Goal: Transaction & Acquisition: Purchase product/service

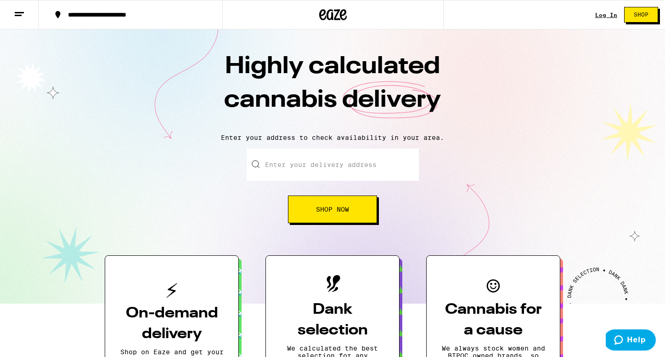
click at [608, 15] on div "Log In" at bounding box center [607, 15] width 22 height 6
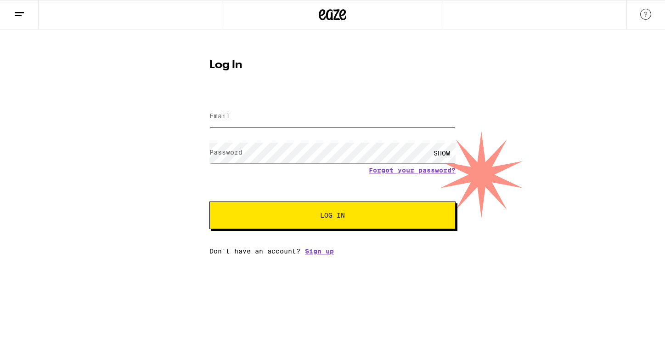
click at [357, 115] on input "Email" at bounding box center [333, 116] width 246 height 21
type input "[EMAIL_ADDRESS][DOMAIN_NAME]"
click at [210, 201] on button "Log In" at bounding box center [333, 215] width 246 height 28
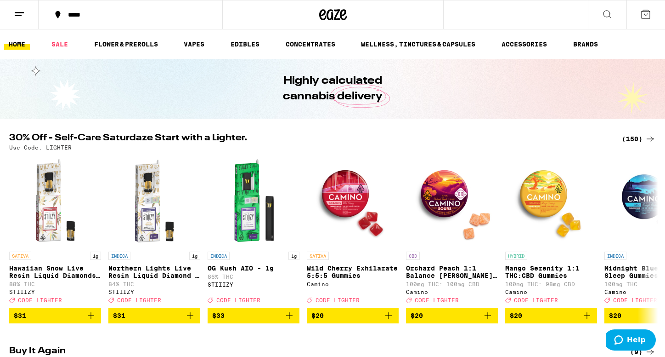
click at [84, 9] on button "*****" at bounding box center [131, 15] width 184 height 28
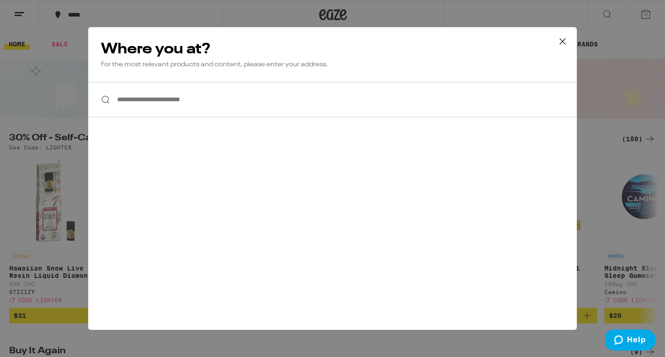
click at [138, 104] on input "**********" at bounding box center [332, 99] width 489 height 35
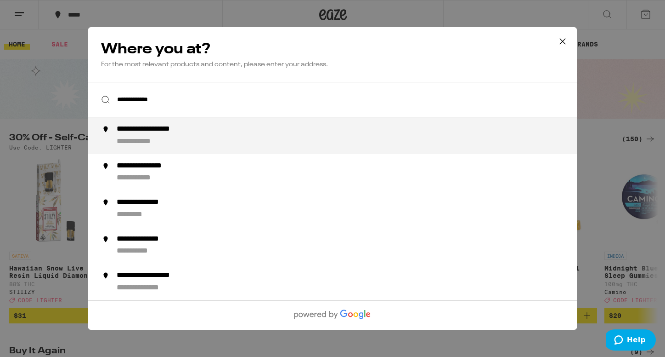
click at [147, 136] on div "**********" at bounding box center [351, 136] width 469 height 22
type input "**********"
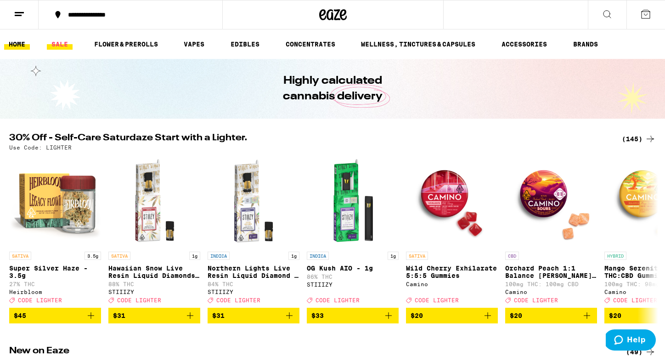
click at [57, 42] on link "SALE" at bounding box center [60, 44] width 26 height 11
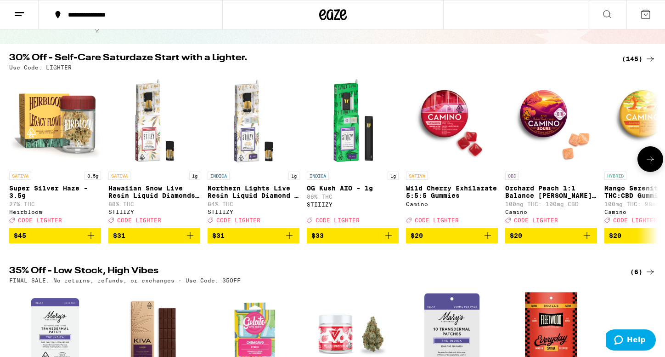
scroll to position [76, 0]
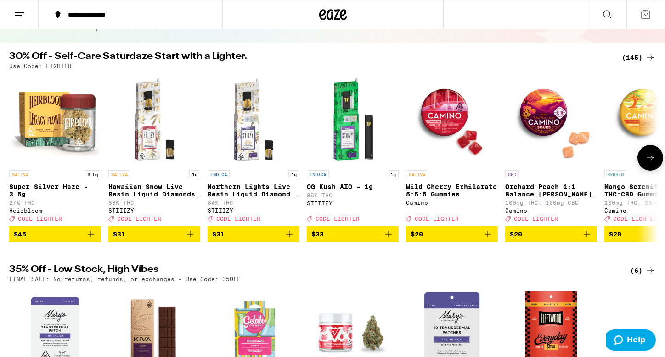
click at [650, 163] on icon at bounding box center [650, 157] width 11 height 11
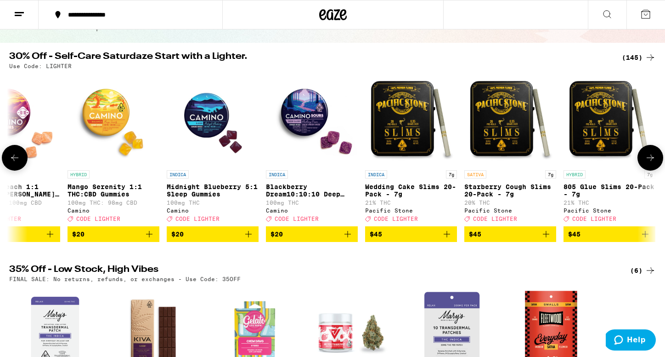
scroll to position [0, 547]
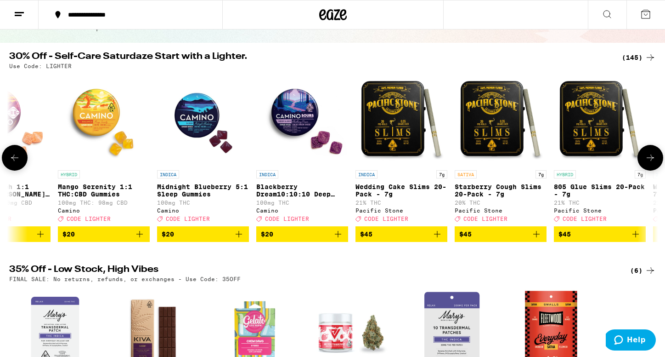
click at [650, 160] on icon at bounding box center [650, 157] width 11 height 11
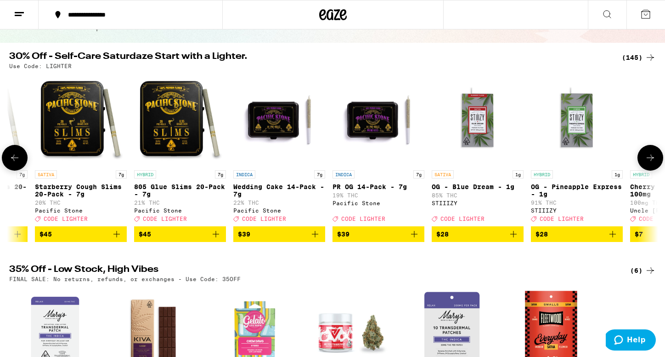
scroll to position [0, 1094]
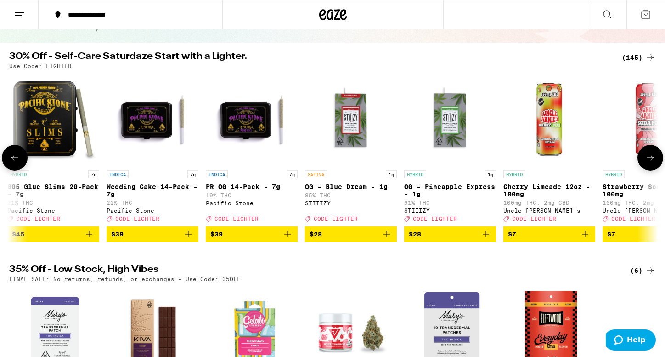
click at [650, 160] on icon at bounding box center [650, 157] width 11 height 11
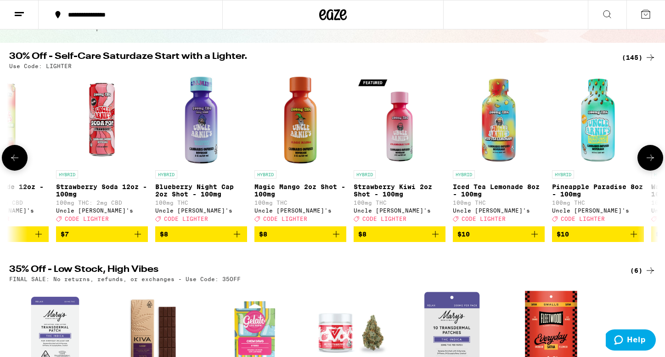
click at [650, 160] on icon at bounding box center [650, 157] width 11 height 11
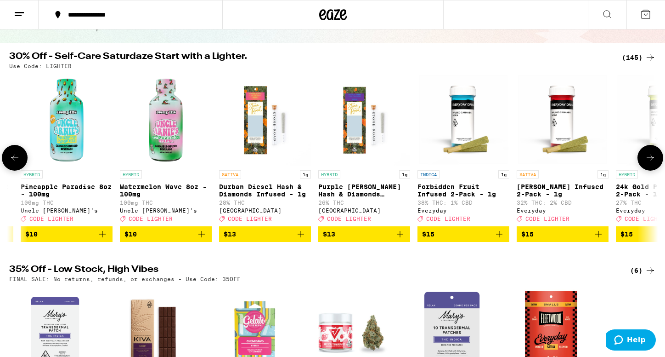
scroll to position [0, 2188]
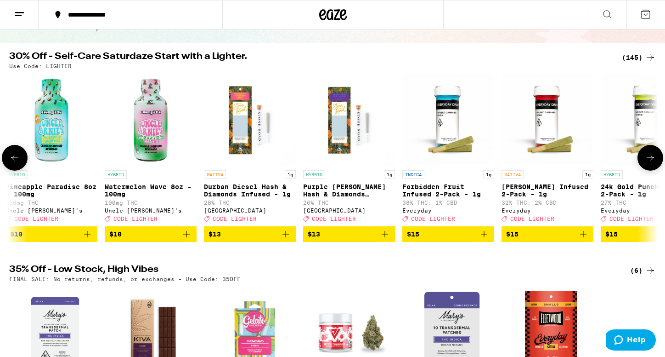
click at [486, 239] on icon "Add to bag" at bounding box center [484, 233] width 11 height 11
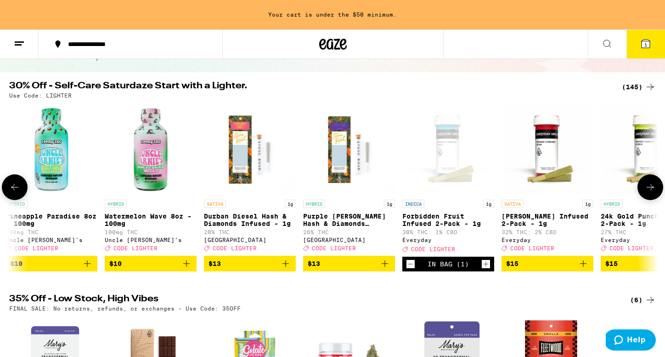
scroll to position [105, 0]
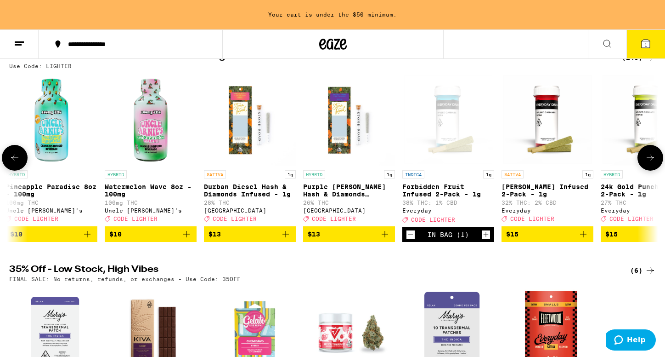
click at [658, 165] on button at bounding box center [651, 158] width 26 height 26
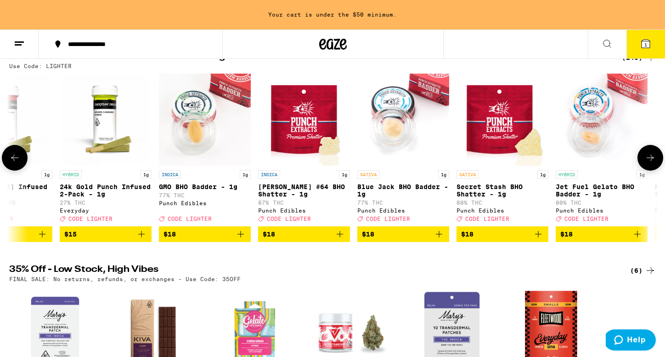
scroll to position [0, 2735]
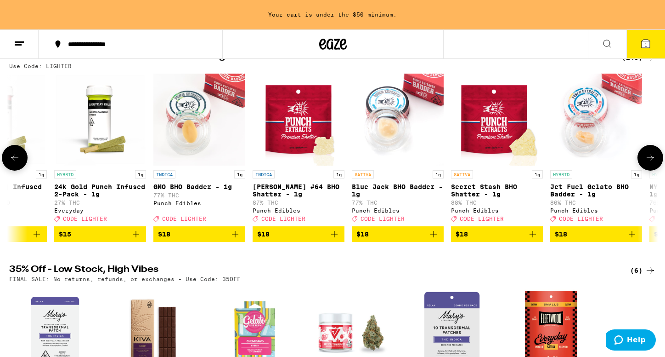
click at [658, 165] on button at bounding box center [651, 158] width 26 height 26
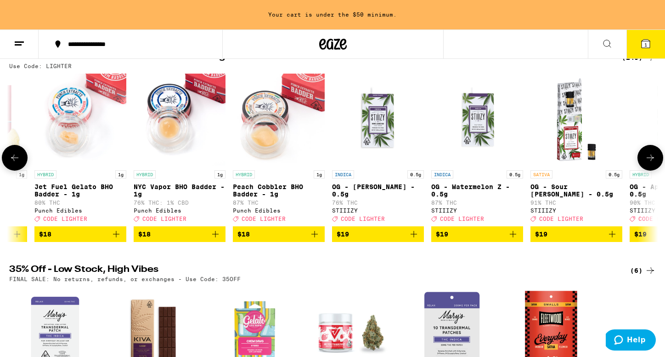
scroll to position [0, 3281]
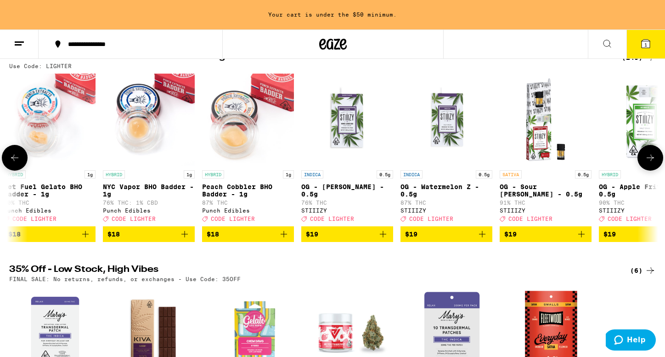
click at [658, 165] on button at bounding box center [651, 158] width 26 height 26
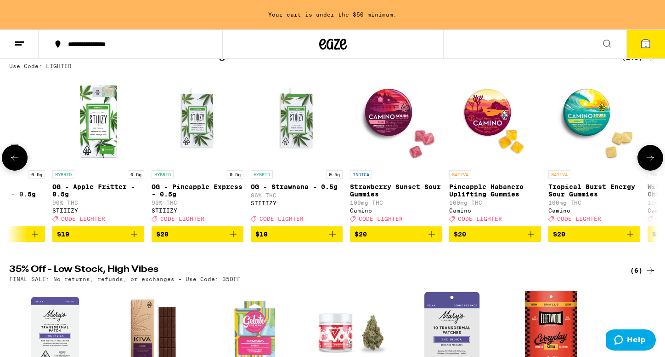
click at [658, 165] on button at bounding box center [651, 158] width 26 height 26
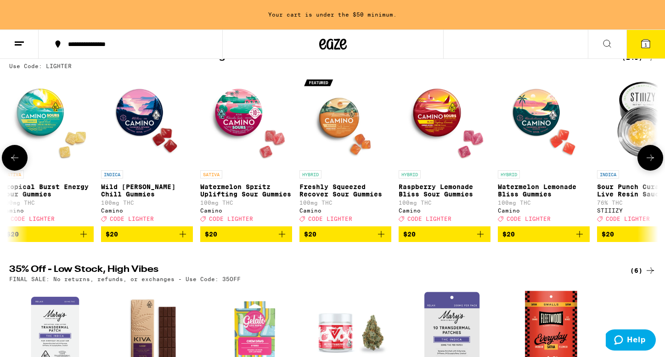
click at [658, 165] on button at bounding box center [651, 158] width 26 height 26
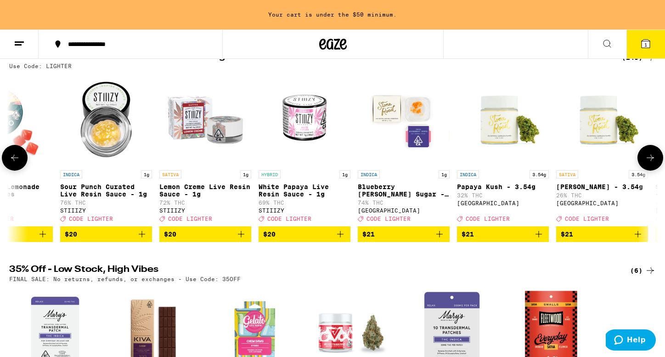
scroll to position [0, 4922]
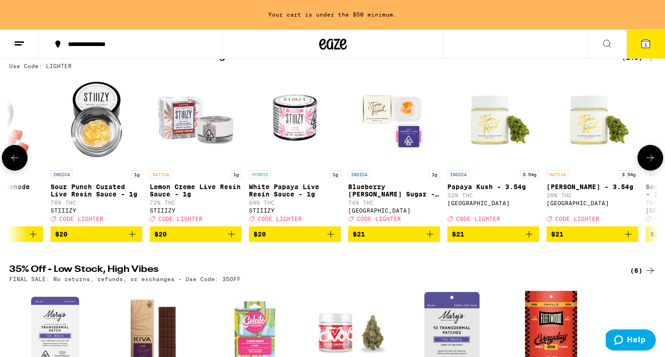
click at [529, 237] on icon "Add to bag" at bounding box center [529, 234] width 6 height 6
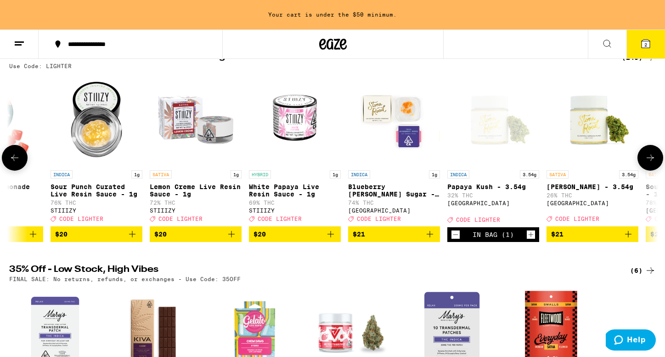
click at [652, 163] on icon at bounding box center [650, 157] width 11 height 11
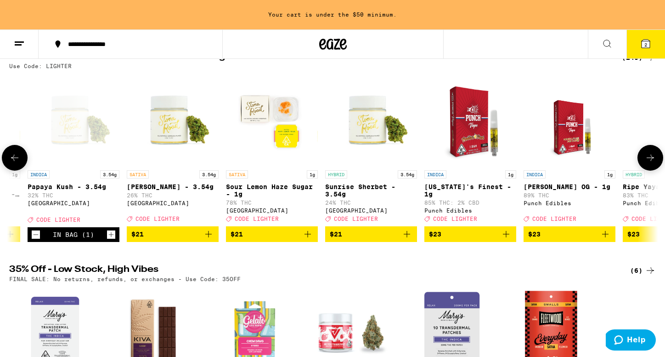
scroll to position [0, 5469]
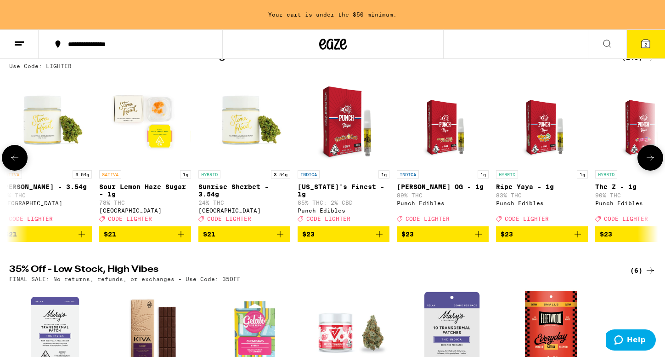
click at [652, 163] on icon at bounding box center [650, 157] width 11 height 11
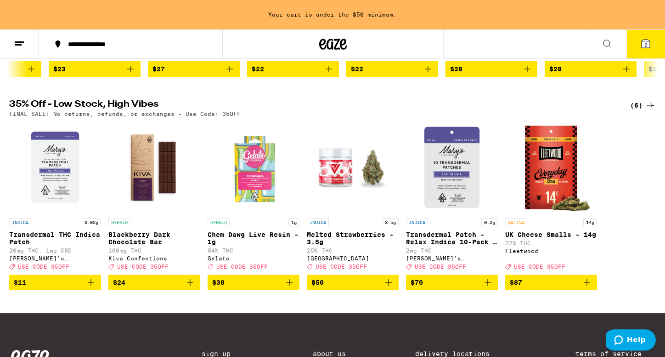
scroll to position [0, 0]
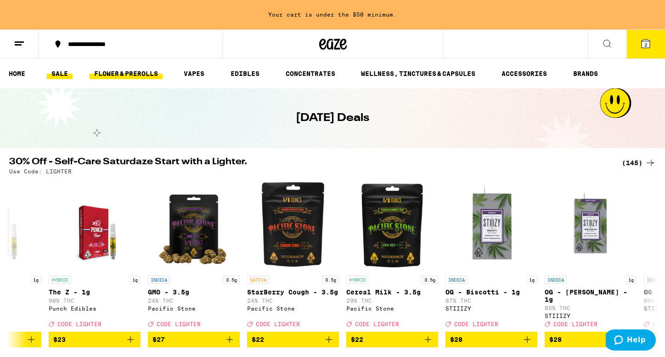
click at [135, 74] on link "FLOWER & PREROLLS" at bounding box center [126, 73] width 73 height 11
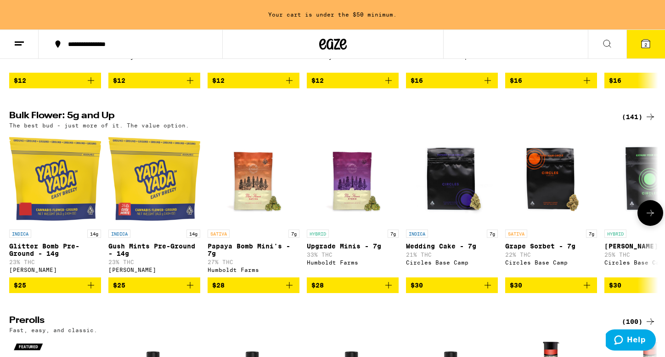
scroll to position [260, 0]
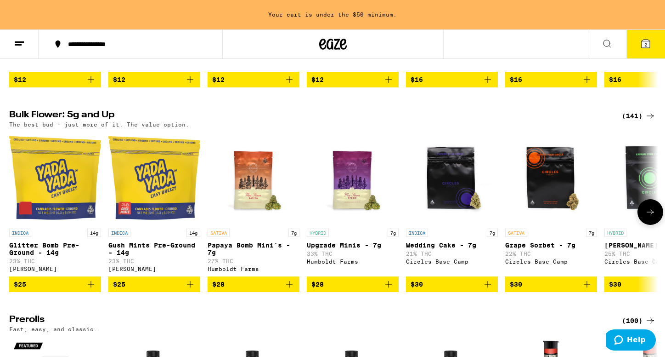
click at [651, 225] on button at bounding box center [651, 212] width 26 height 26
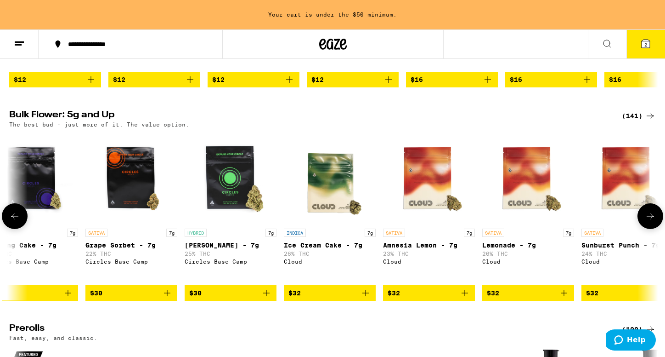
scroll to position [0, 547]
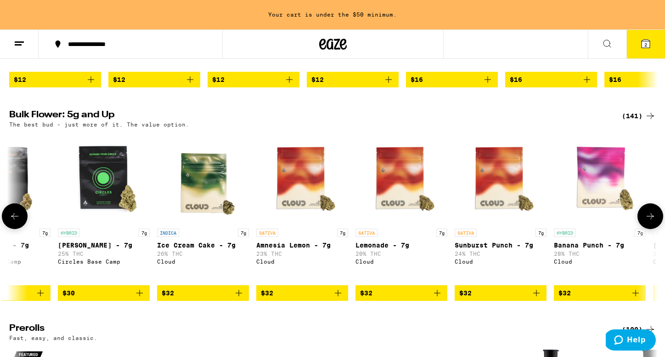
click at [651, 222] on icon at bounding box center [650, 215] width 11 height 11
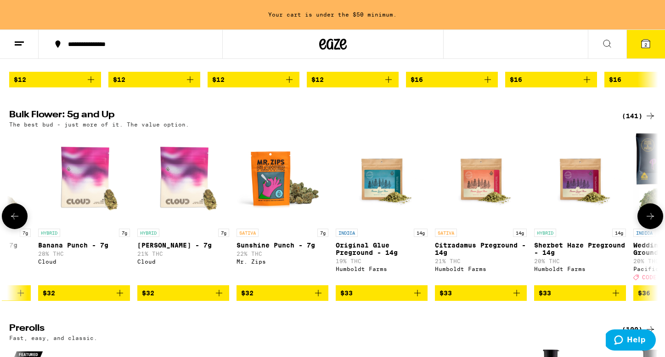
scroll to position [0, 1094]
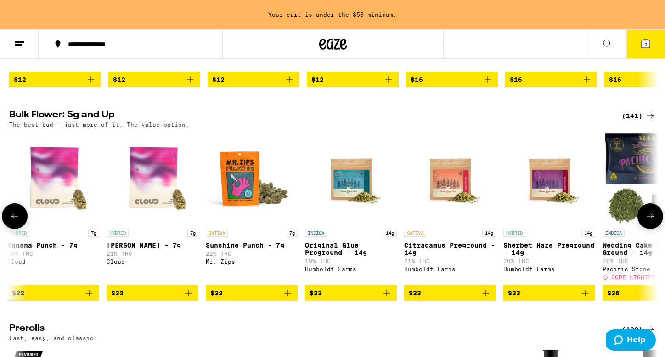
click at [651, 222] on icon at bounding box center [650, 215] width 11 height 11
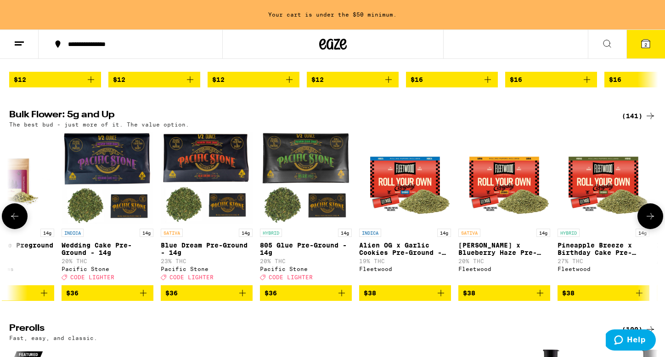
scroll to position [0, 1641]
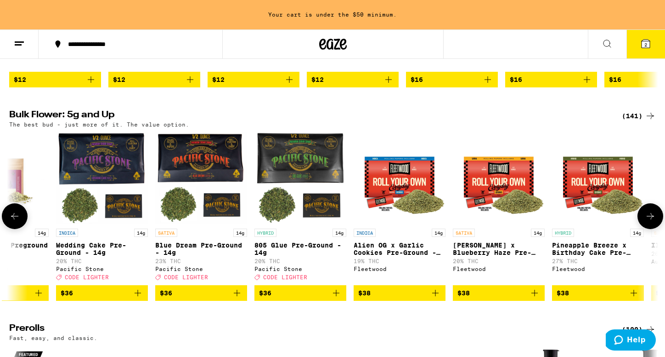
click at [651, 222] on icon at bounding box center [650, 215] width 11 height 11
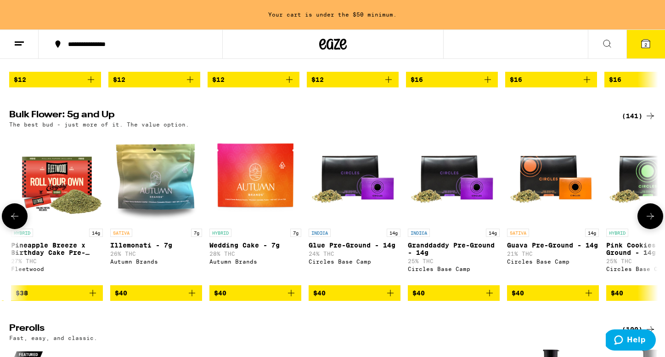
scroll to position [0, 2188]
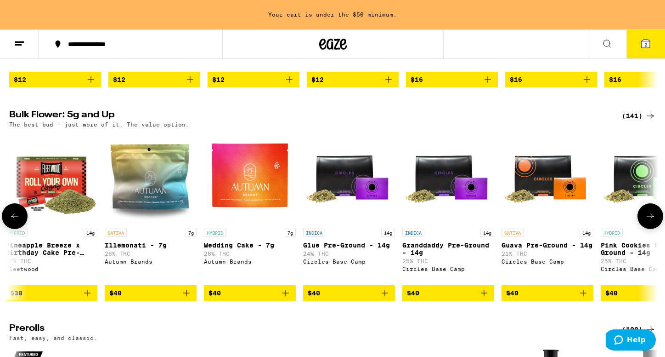
click at [651, 222] on icon at bounding box center [650, 215] width 11 height 11
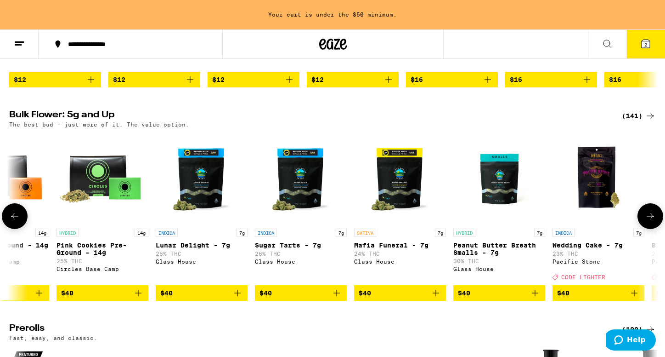
scroll to position [0, 2735]
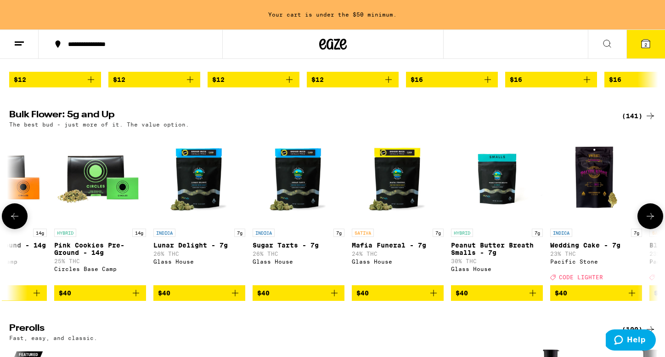
click at [234, 298] on icon "Add to bag" at bounding box center [235, 292] width 11 height 11
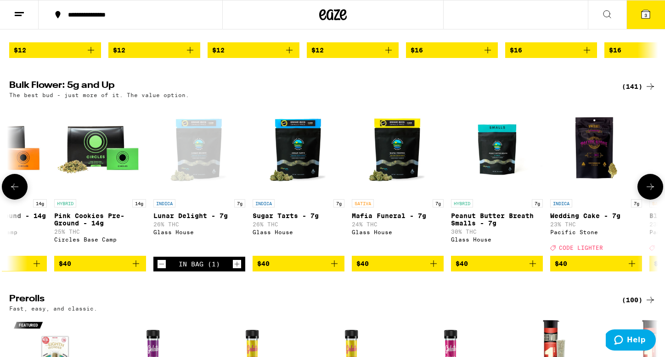
scroll to position [230, 0]
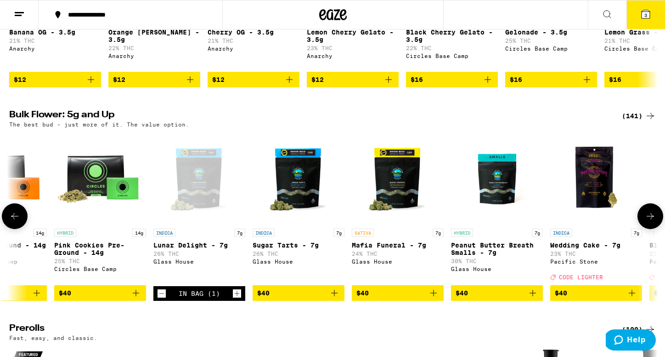
click at [651, 219] on icon at bounding box center [650, 216] width 7 height 6
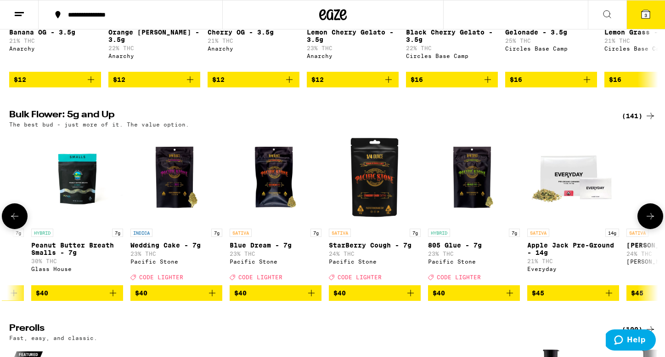
scroll to position [0, 3281]
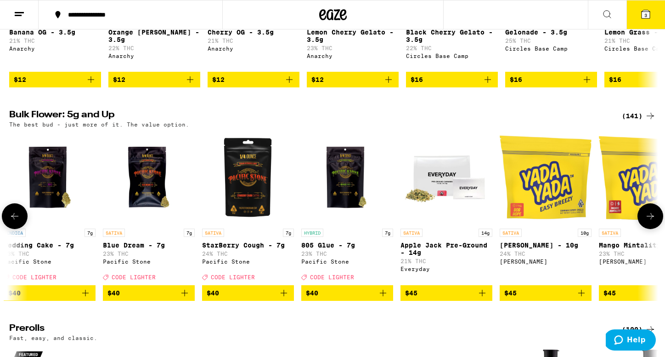
click at [651, 219] on icon at bounding box center [650, 216] width 7 height 6
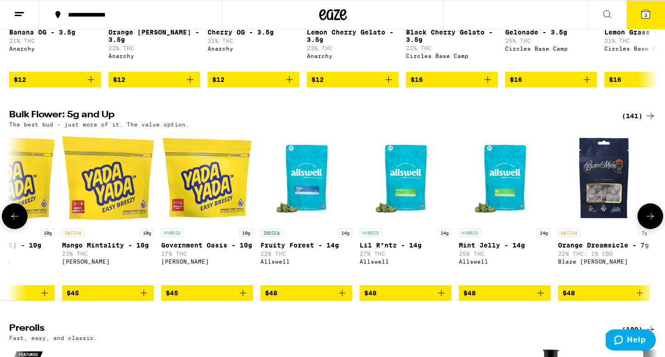
scroll to position [0, 3828]
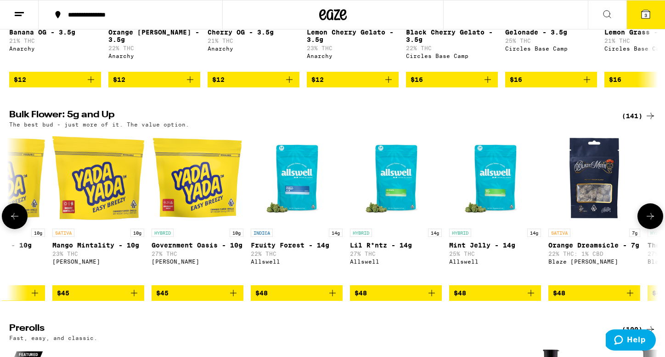
click at [651, 219] on icon at bounding box center [650, 216] width 7 height 6
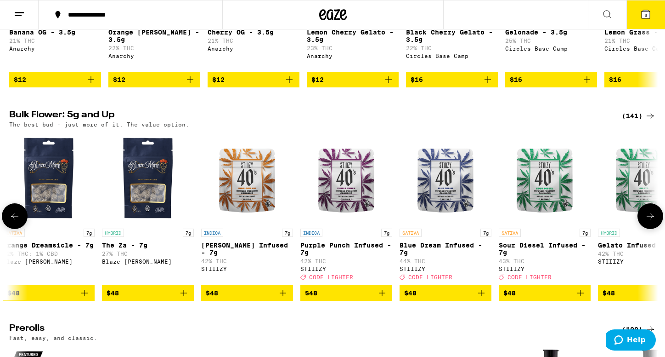
scroll to position [0, 4375]
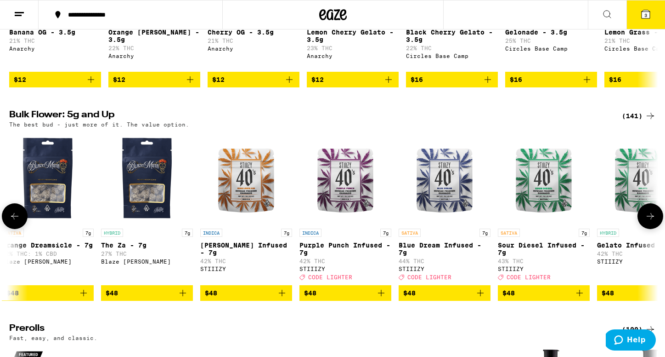
click at [651, 219] on icon at bounding box center [650, 216] width 7 height 6
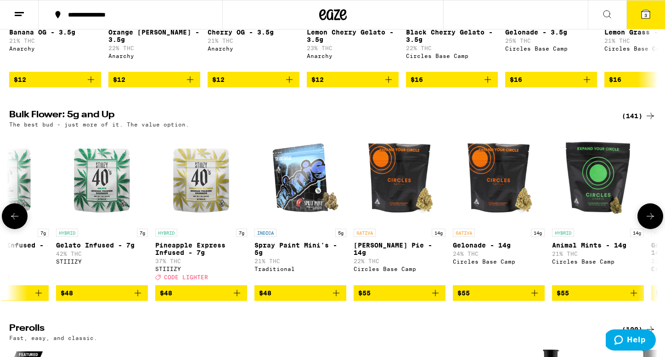
scroll to position [0, 4922]
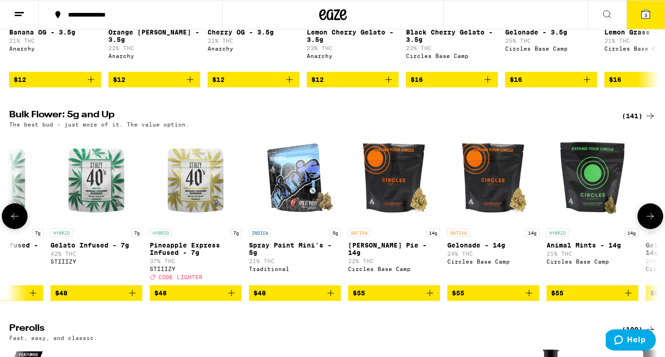
click at [651, 219] on icon at bounding box center [650, 216] width 7 height 6
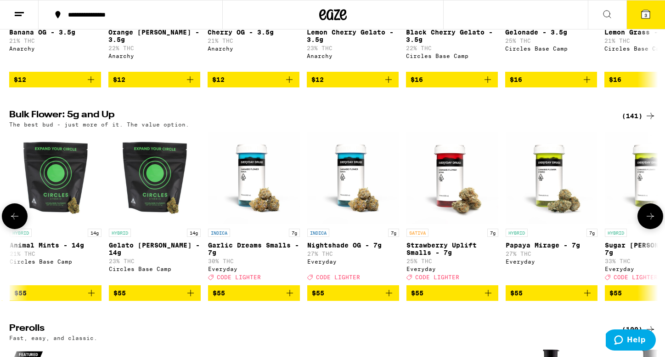
scroll to position [0, 5469]
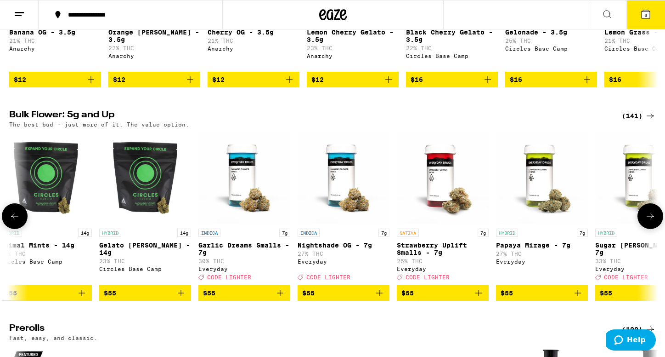
click at [279, 296] on icon "Add to bag" at bounding box center [280, 293] width 6 height 6
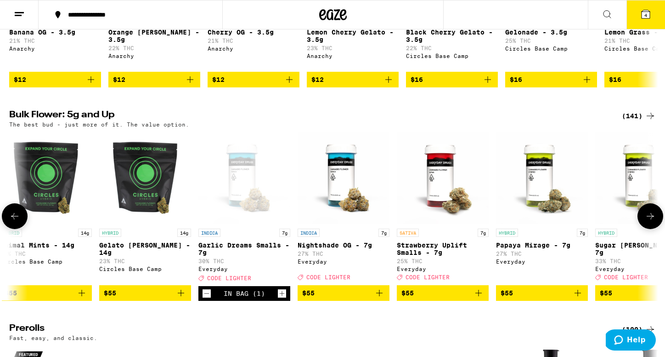
click at [650, 222] on icon at bounding box center [650, 215] width 11 height 11
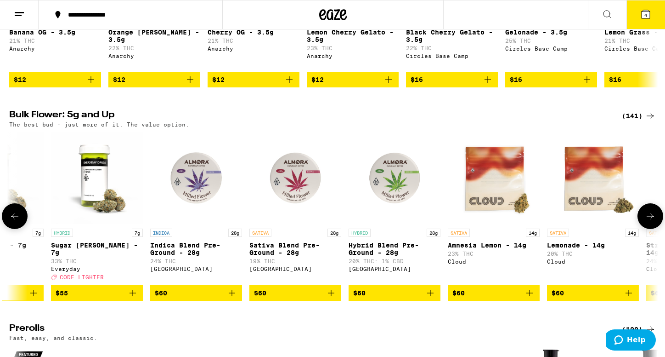
scroll to position [0, 6016]
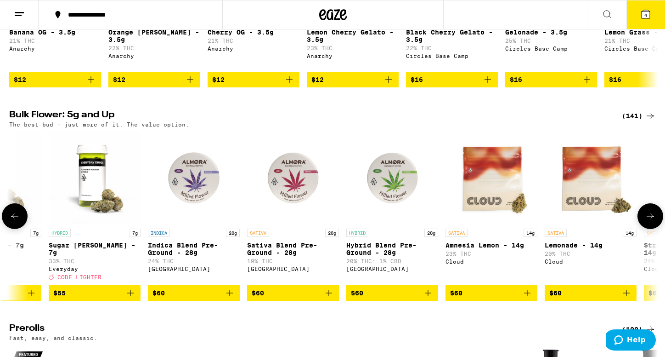
click at [650, 222] on icon at bounding box center [650, 215] width 11 height 11
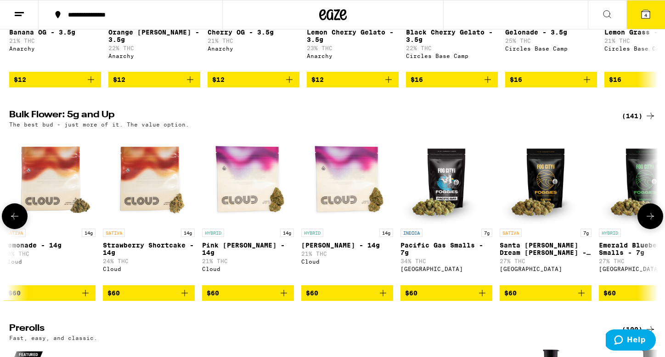
scroll to position [0, 6563]
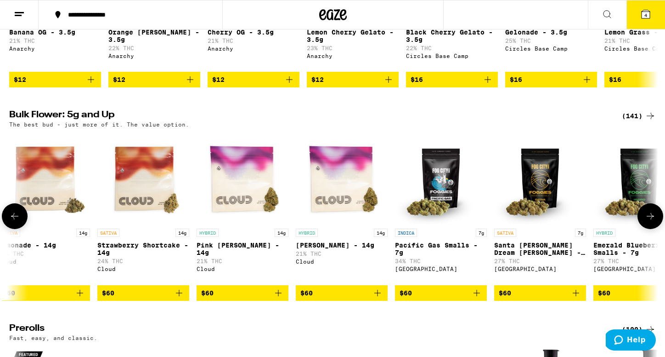
click at [476, 298] on icon "Add to bag" at bounding box center [477, 292] width 11 height 11
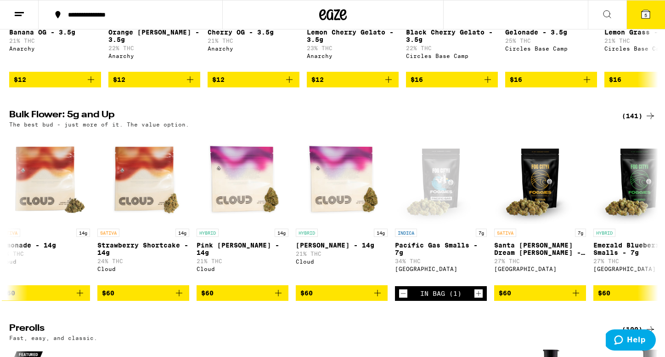
click at [657, 15] on button "5" at bounding box center [646, 14] width 39 height 28
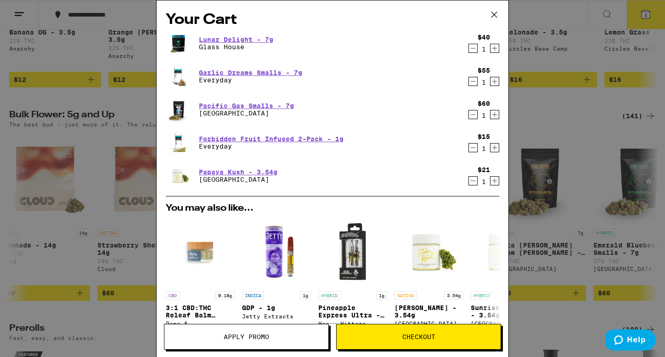
click at [476, 151] on icon "Decrement" at bounding box center [473, 147] width 8 height 11
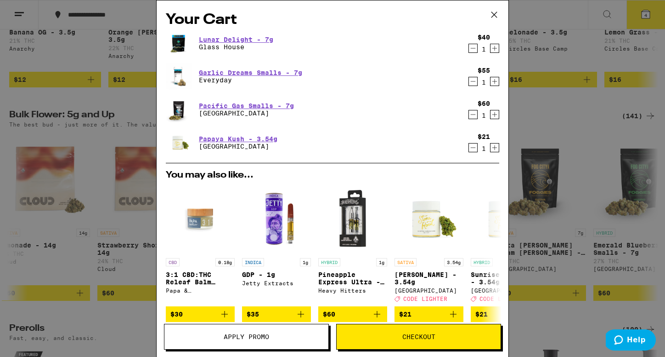
click at [474, 149] on icon "Decrement" at bounding box center [473, 147] width 8 height 11
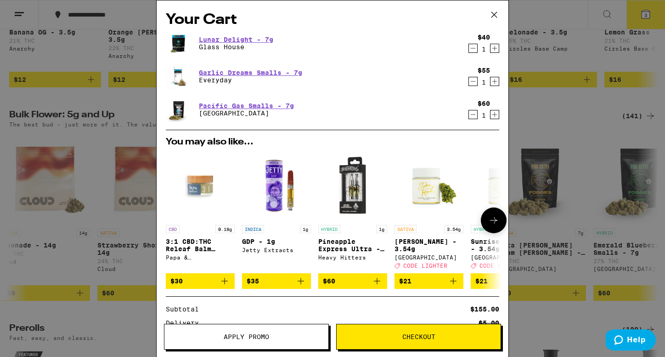
click at [493, 224] on icon at bounding box center [494, 220] width 11 height 11
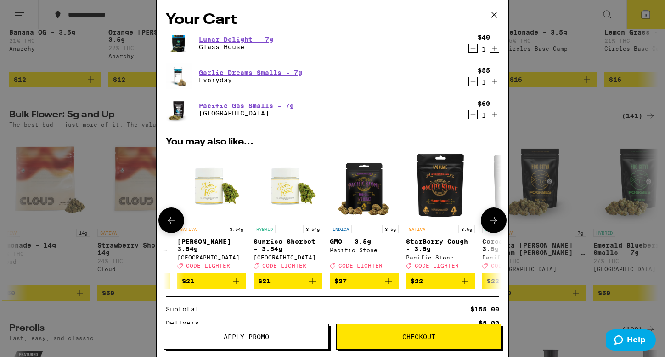
scroll to position [0, 233]
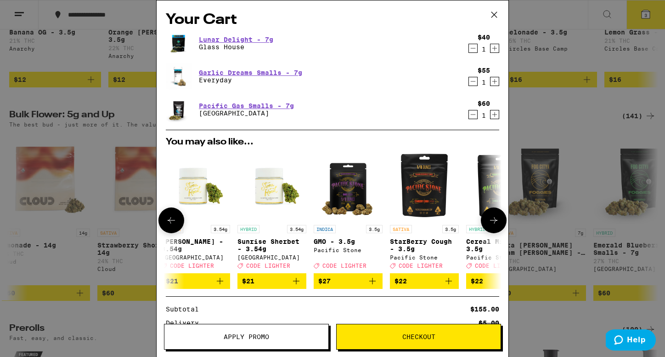
click at [493, 224] on icon at bounding box center [494, 220] width 11 height 11
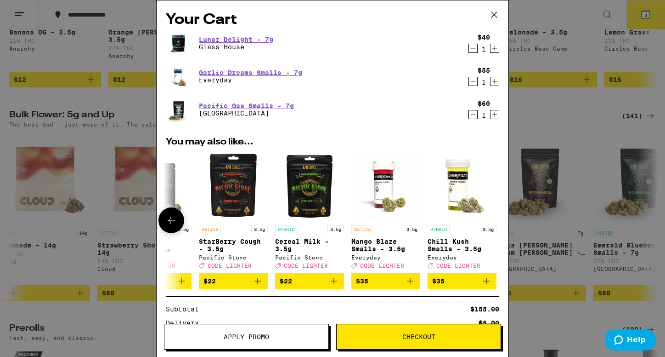
scroll to position [0, 429]
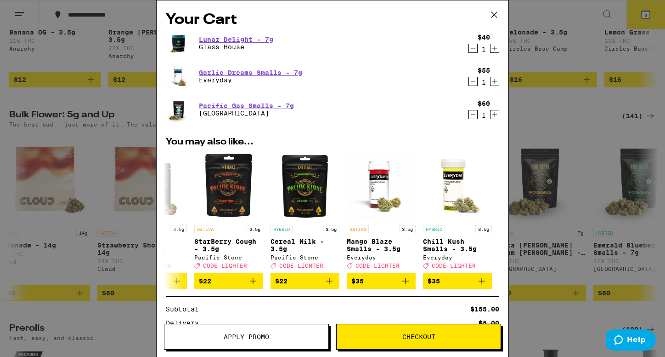
click at [208, 336] on span "Apply Promo" at bounding box center [247, 336] width 164 height 6
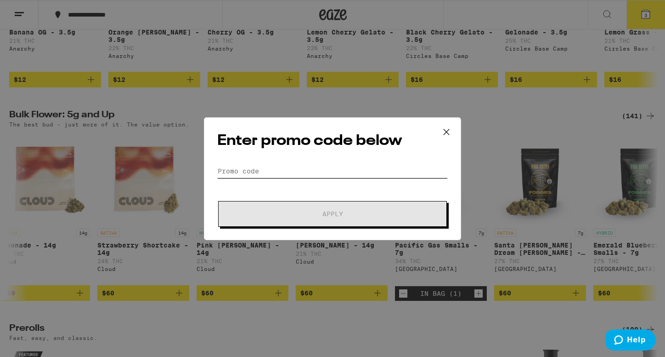
click at [290, 174] on input "Promo Code" at bounding box center [332, 171] width 231 height 14
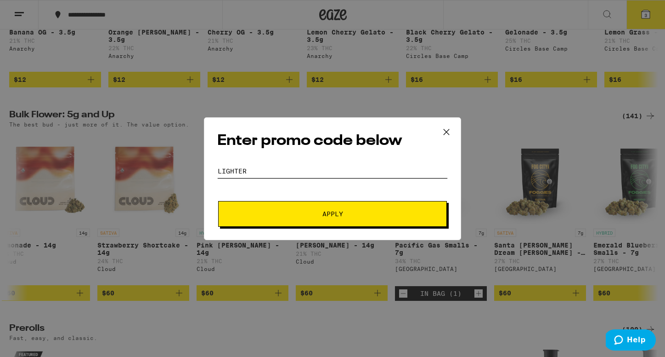
type input "LIGHTER"
click at [324, 211] on span "Apply" at bounding box center [333, 213] width 21 height 6
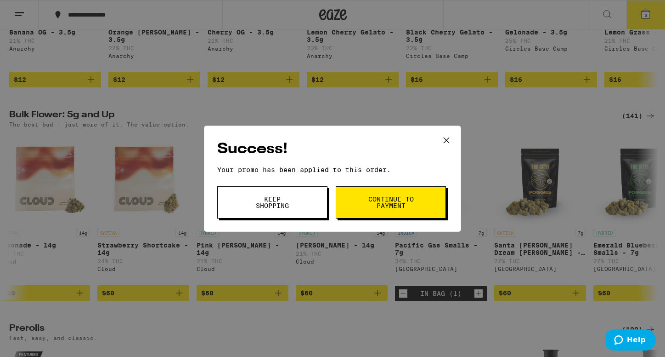
click at [383, 212] on button "Continue to payment" at bounding box center [391, 202] width 110 height 32
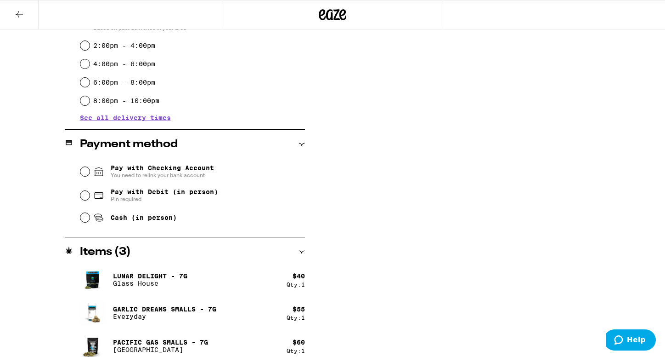
scroll to position [284, 0]
click at [87, 171] on input "Pay with Checking Account You need to relink your bank account" at bounding box center [84, 170] width 9 height 9
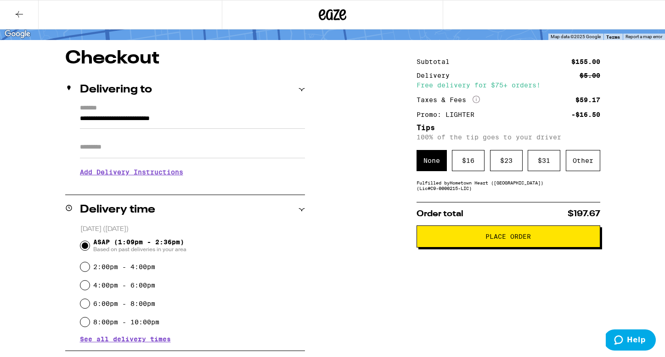
scroll to position [61, 0]
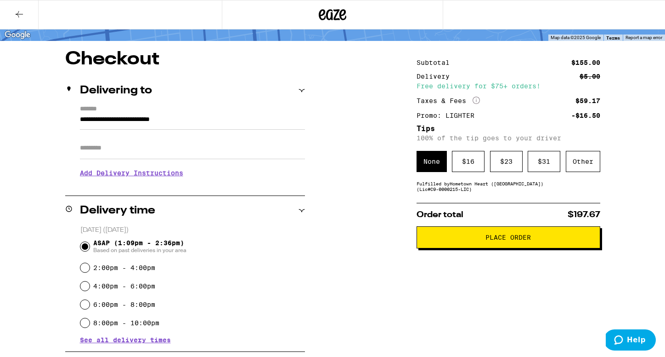
click at [445, 247] on button "Place Order" at bounding box center [509, 237] width 184 height 22
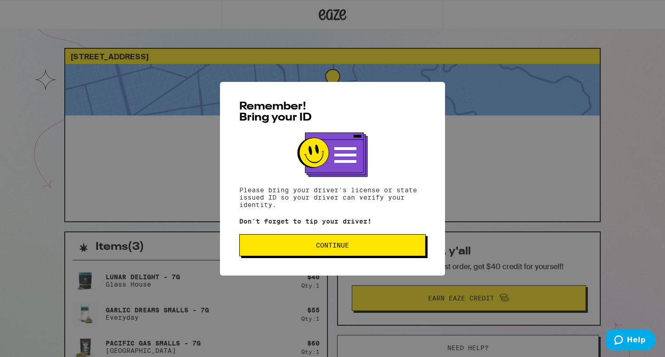
click at [361, 242] on button "Continue" at bounding box center [332, 245] width 187 height 22
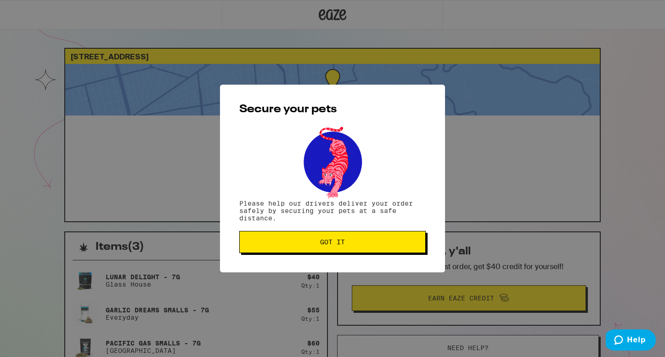
click at [361, 242] on span "Got it" at bounding box center [332, 242] width 171 height 6
